Goal: Entertainment & Leisure: Consume media (video, audio)

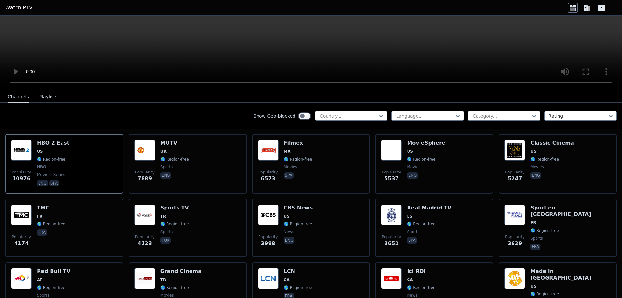
scroll to position [97, 0]
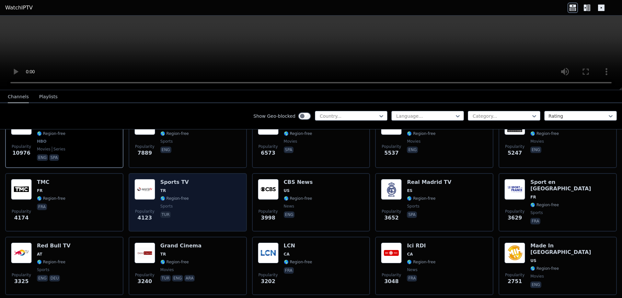
click at [185, 180] on div "Popularity 4123 Sports TV TR 🌎 Region-free sports tur" at bounding box center [187, 202] width 107 height 47
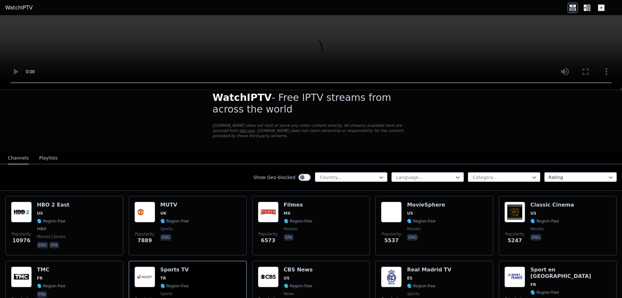
scroll to position [0, 0]
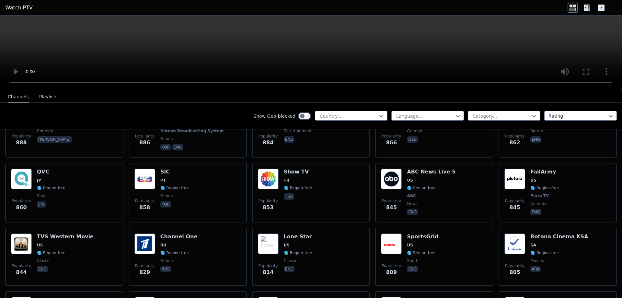
scroll to position [1361, 0]
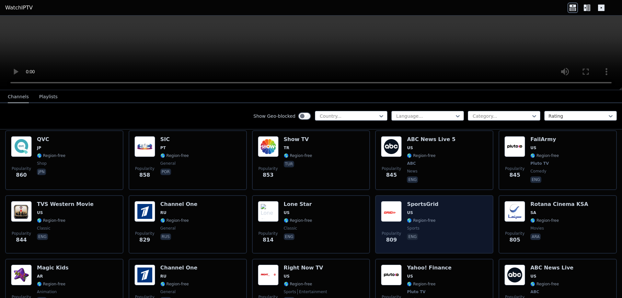
click at [434, 204] on div "Popularity 809 SportsGrid US 🌎 Region-free sports eng" at bounding box center [434, 224] width 107 height 47
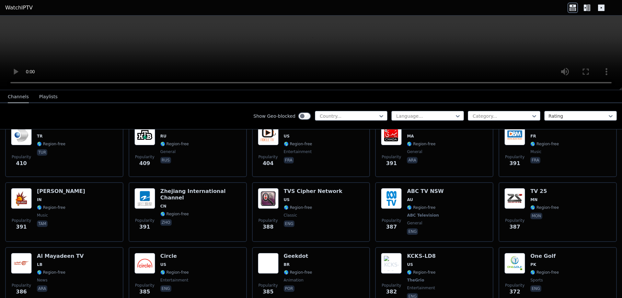
scroll to position [3148, 0]
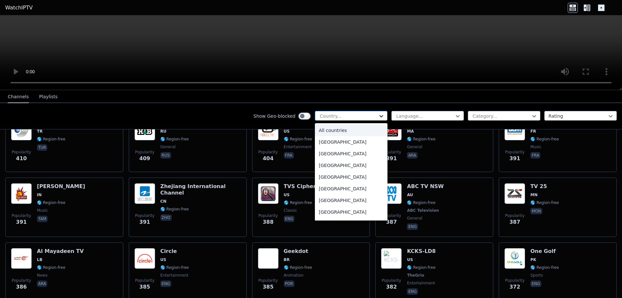
click at [378, 115] on icon at bounding box center [381, 116] width 6 height 6
type input "**"
click at [339, 214] on div "[GEOGRAPHIC_DATA]" at bounding box center [351, 212] width 73 height 12
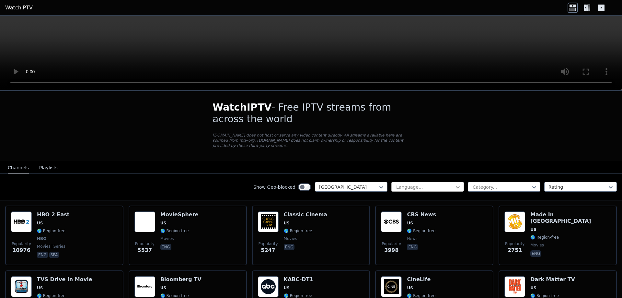
click at [456, 186] on icon at bounding box center [458, 187] width 4 height 2
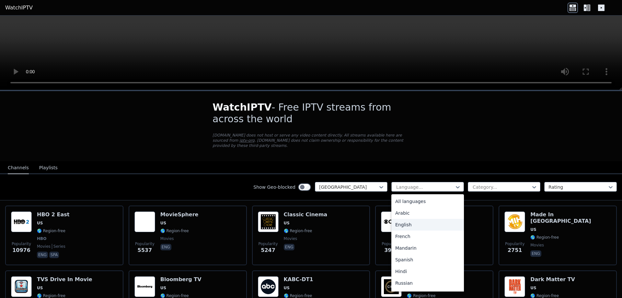
click at [420, 219] on div "English" at bounding box center [427, 225] width 73 height 12
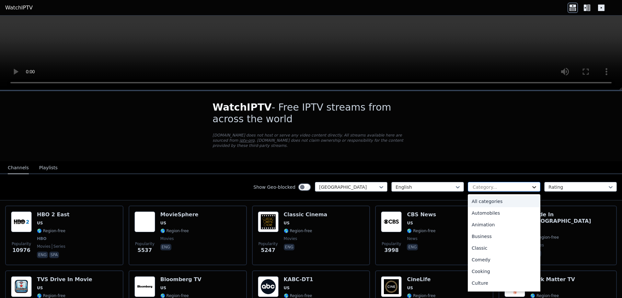
click at [531, 184] on icon at bounding box center [534, 187] width 6 height 6
click at [487, 258] on div "Sports" at bounding box center [504, 261] width 73 height 12
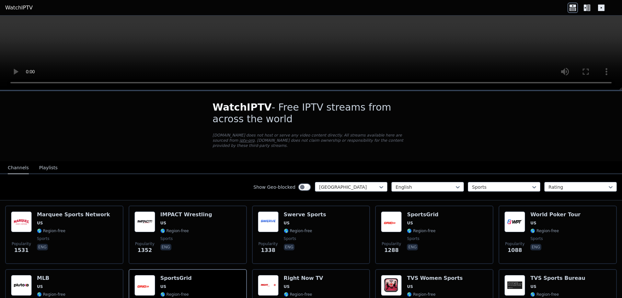
click at [121, 181] on div "Show Geo-blocked United States English option Sports, selected. Sports Rating" at bounding box center [311, 187] width 622 height 26
click at [46, 165] on button "Playlists" at bounding box center [48, 168] width 18 height 12
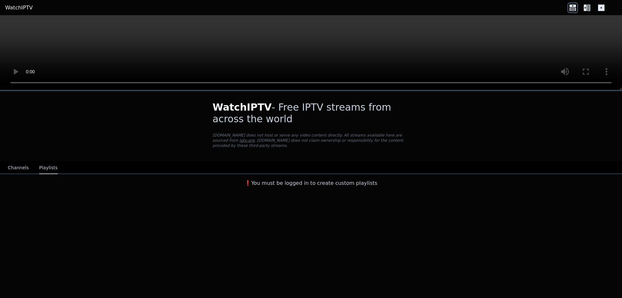
click at [17, 162] on button "Channels" at bounding box center [18, 168] width 21 height 12
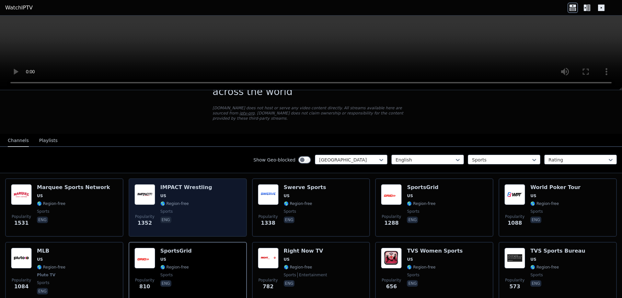
scroll to position [65, 0]
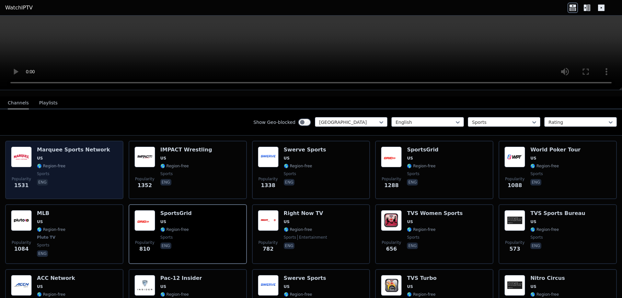
click at [65, 156] on span "US" at bounding box center [73, 158] width 73 height 5
